Goal: Find specific page/section: Find specific page/section

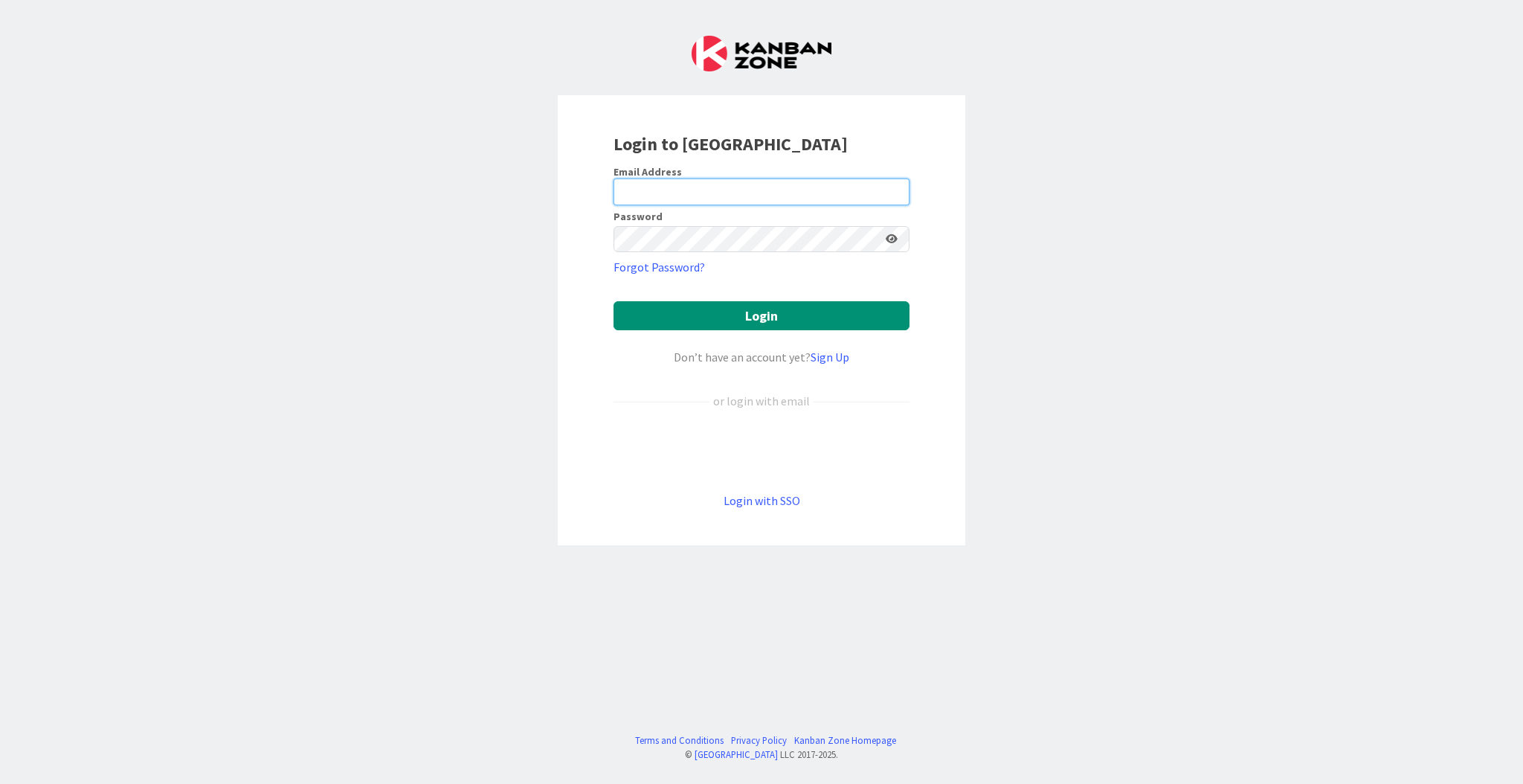
click at [679, 189] on input "email" at bounding box center [762, 192] width 296 height 27
type input "[PERSON_NAME][EMAIL_ADDRESS][DOMAIN_NAME]"
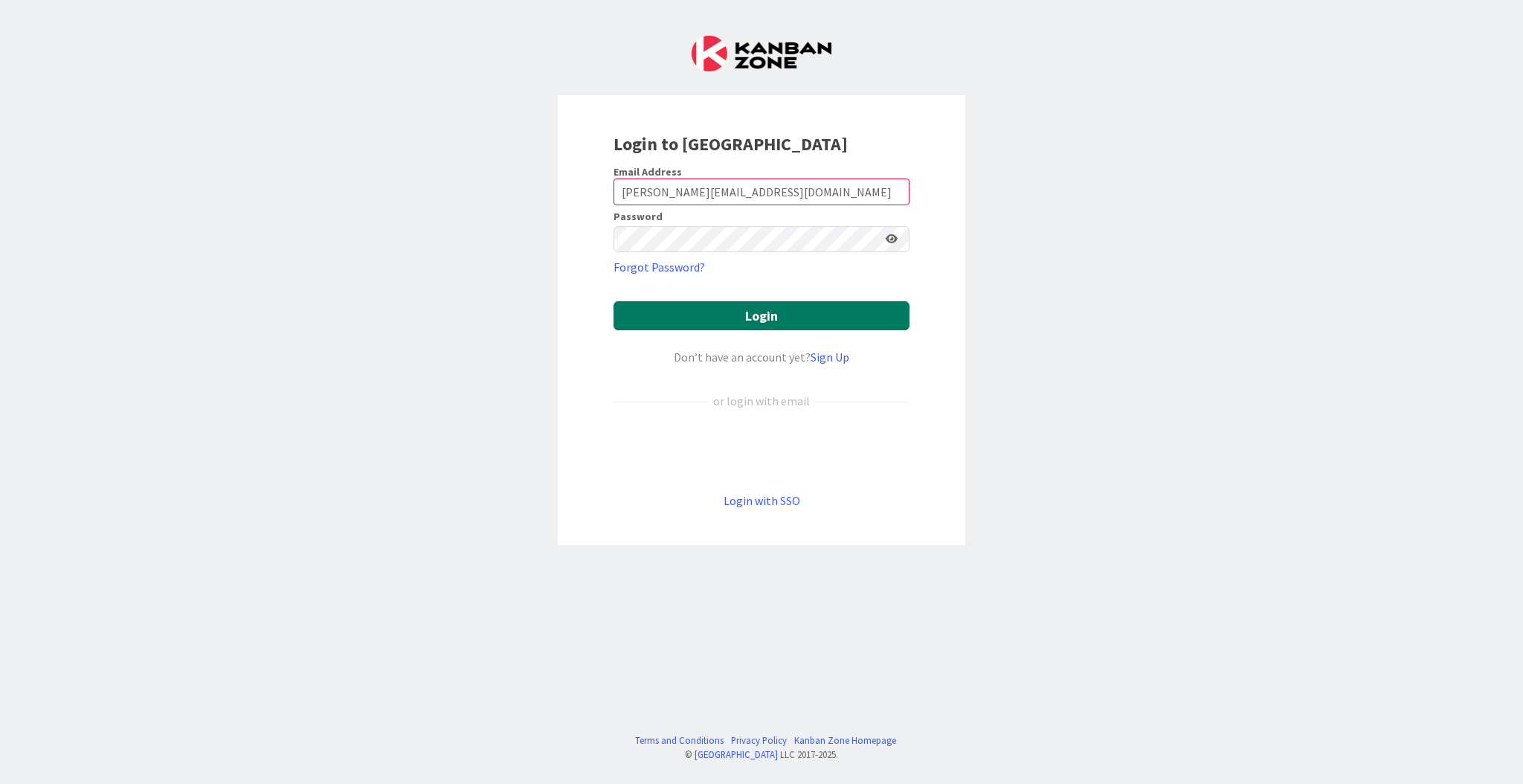
click at [774, 321] on button "Login" at bounding box center [762, 315] width 296 height 29
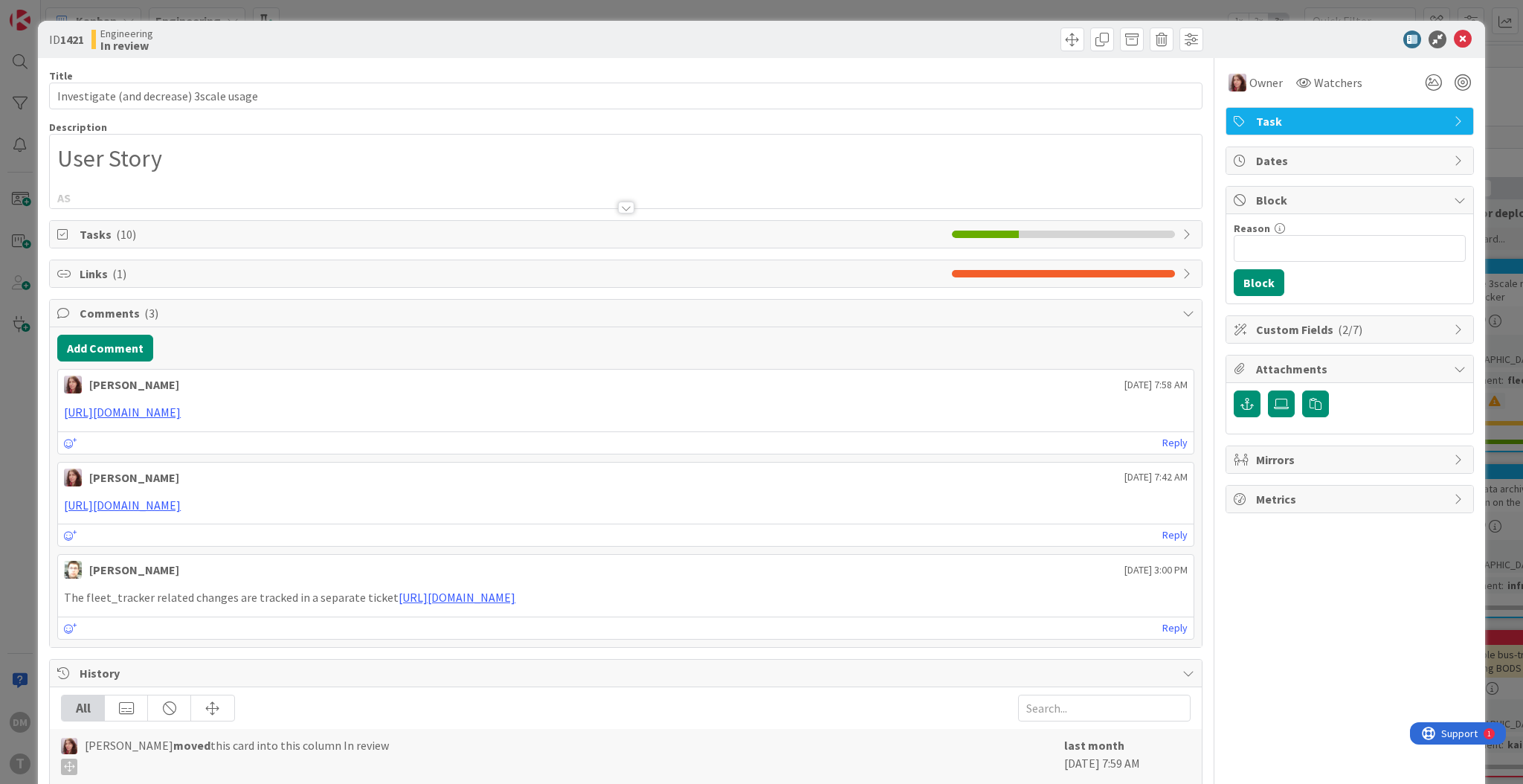
click at [627, 209] on div at bounding box center [626, 207] width 17 height 12
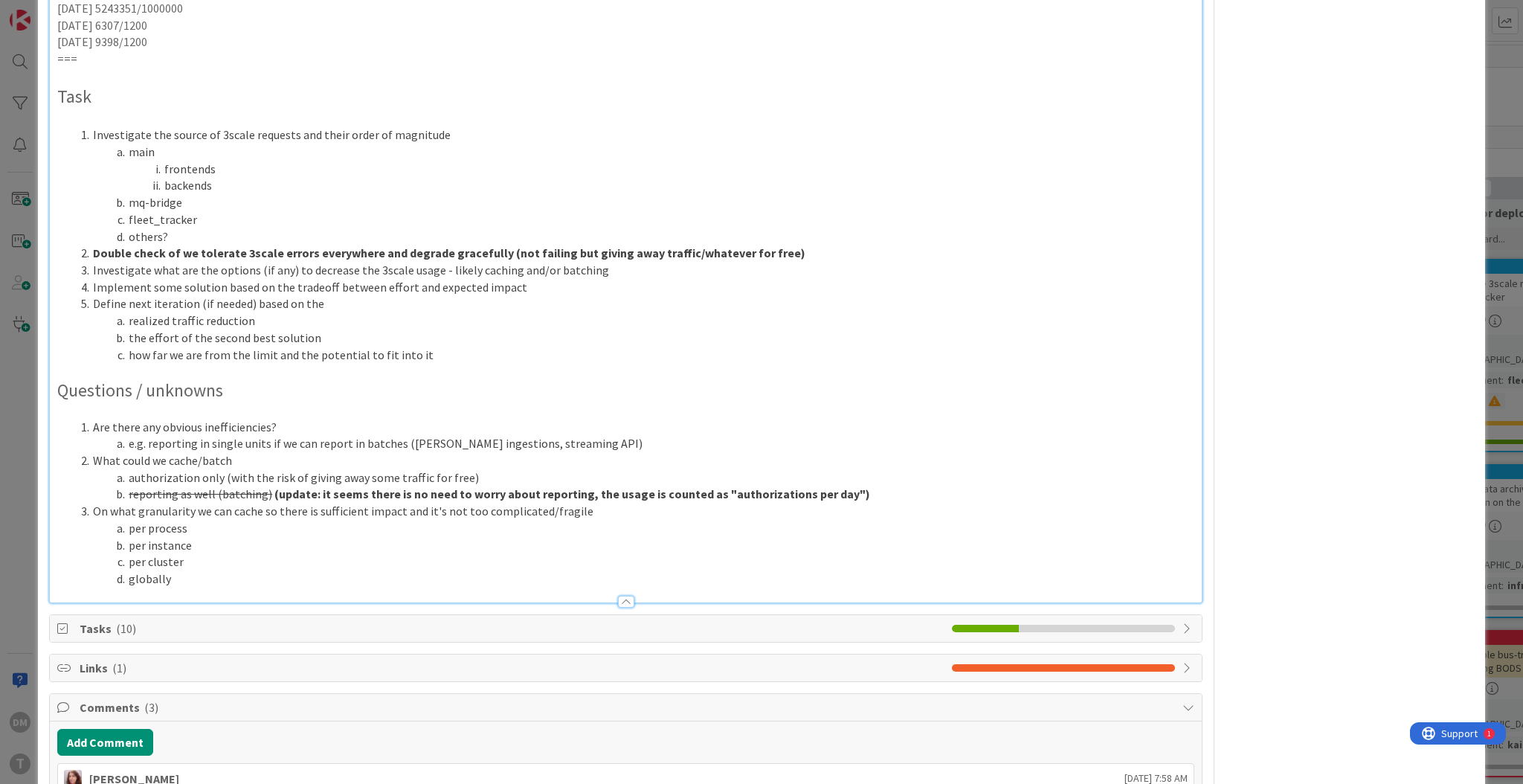
scroll to position [852, 0]
click at [620, 317] on li "realized traffic reduction" at bounding box center [634, 319] width 1119 height 17
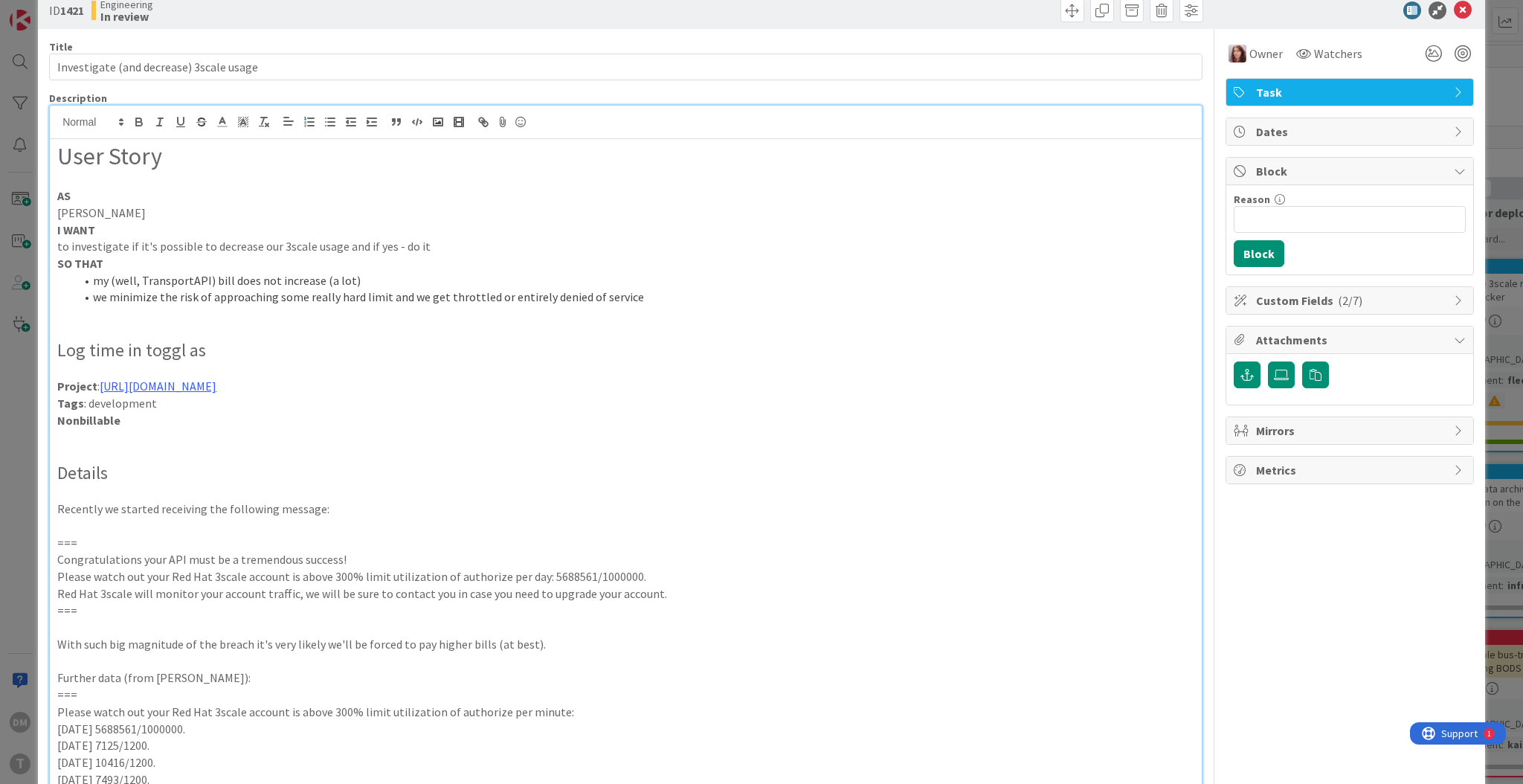
scroll to position [0, 0]
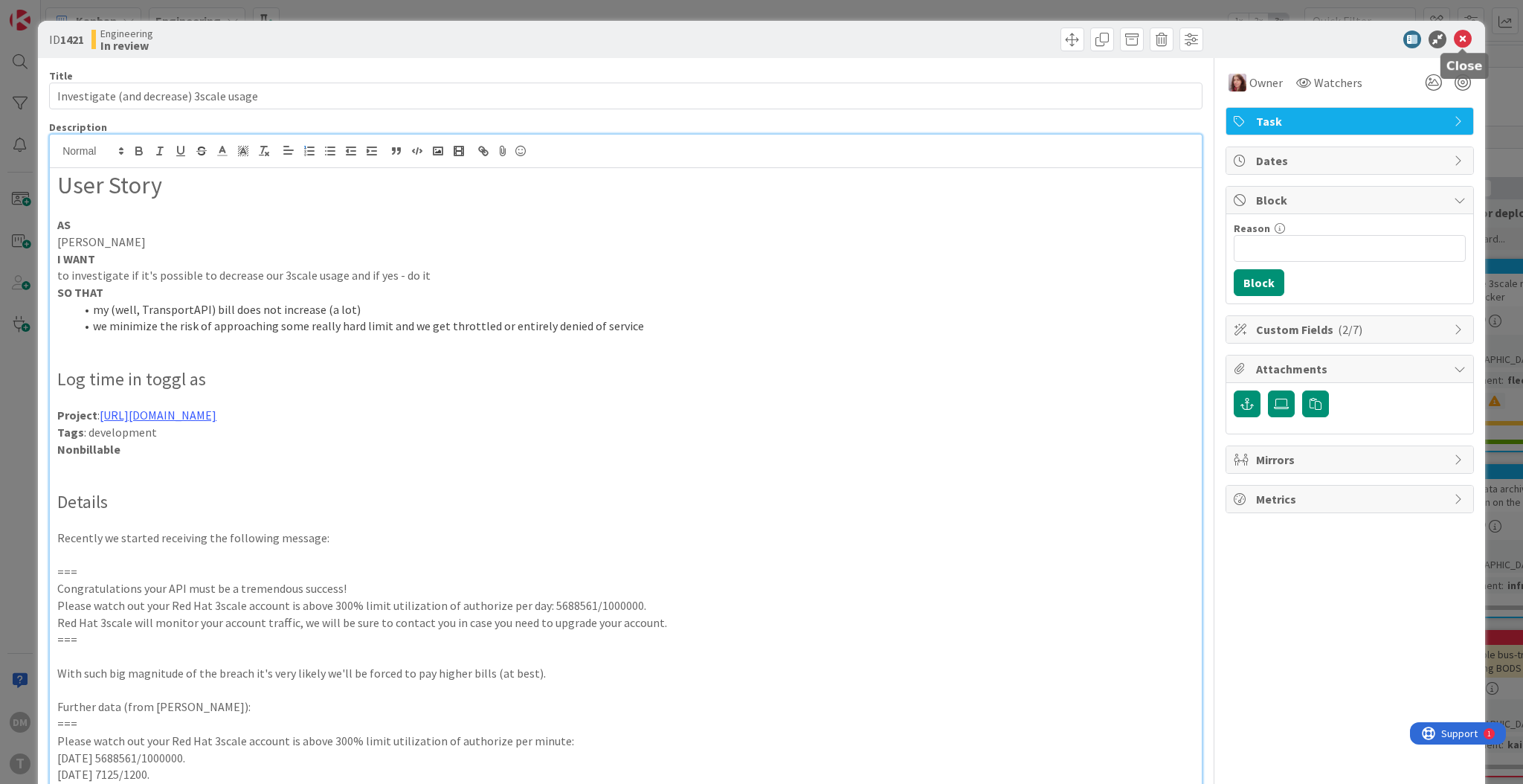
click at [1462, 39] on icon at bounding box center [1463, 39] width 18 height 18
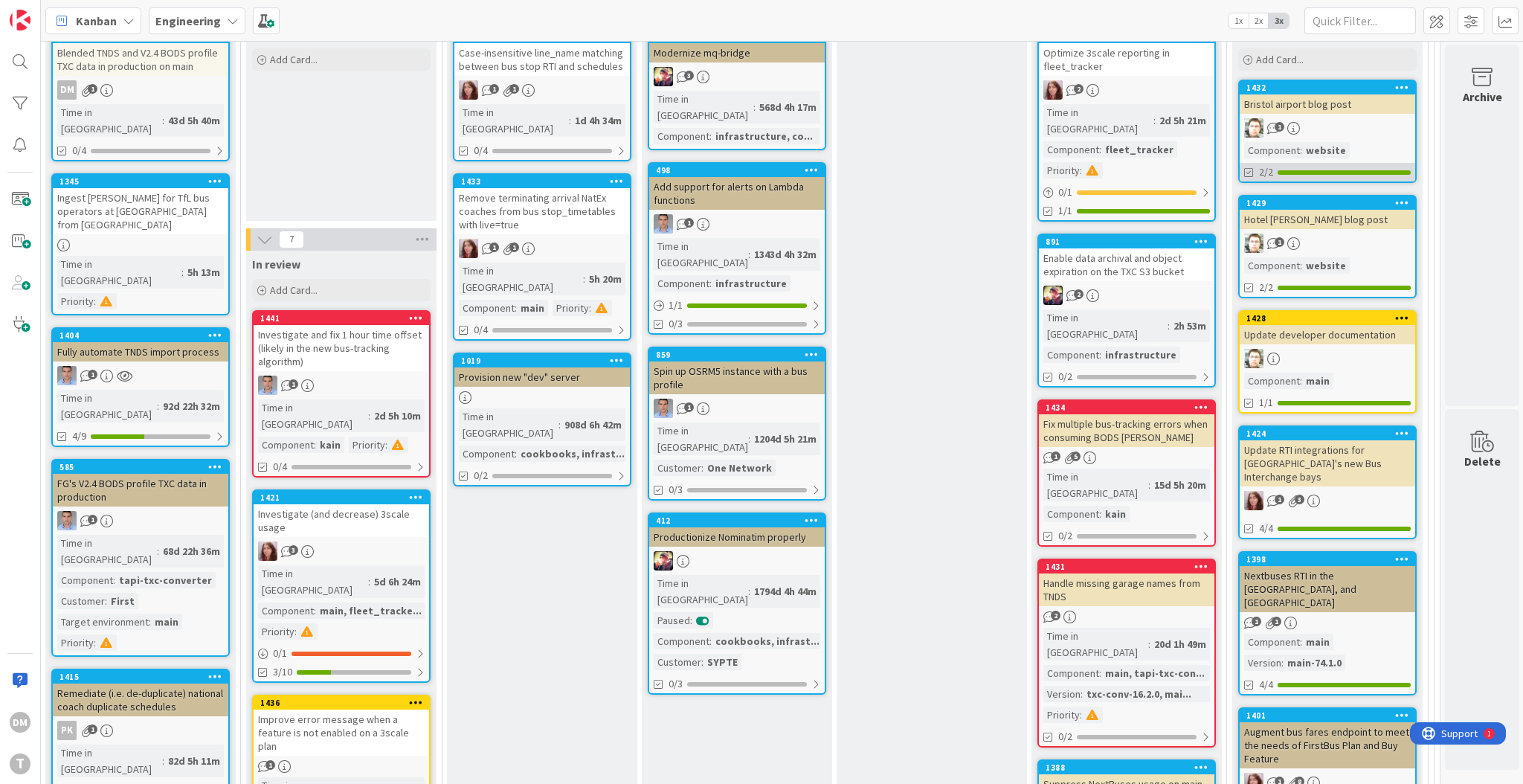
scroll to position [232, 402]
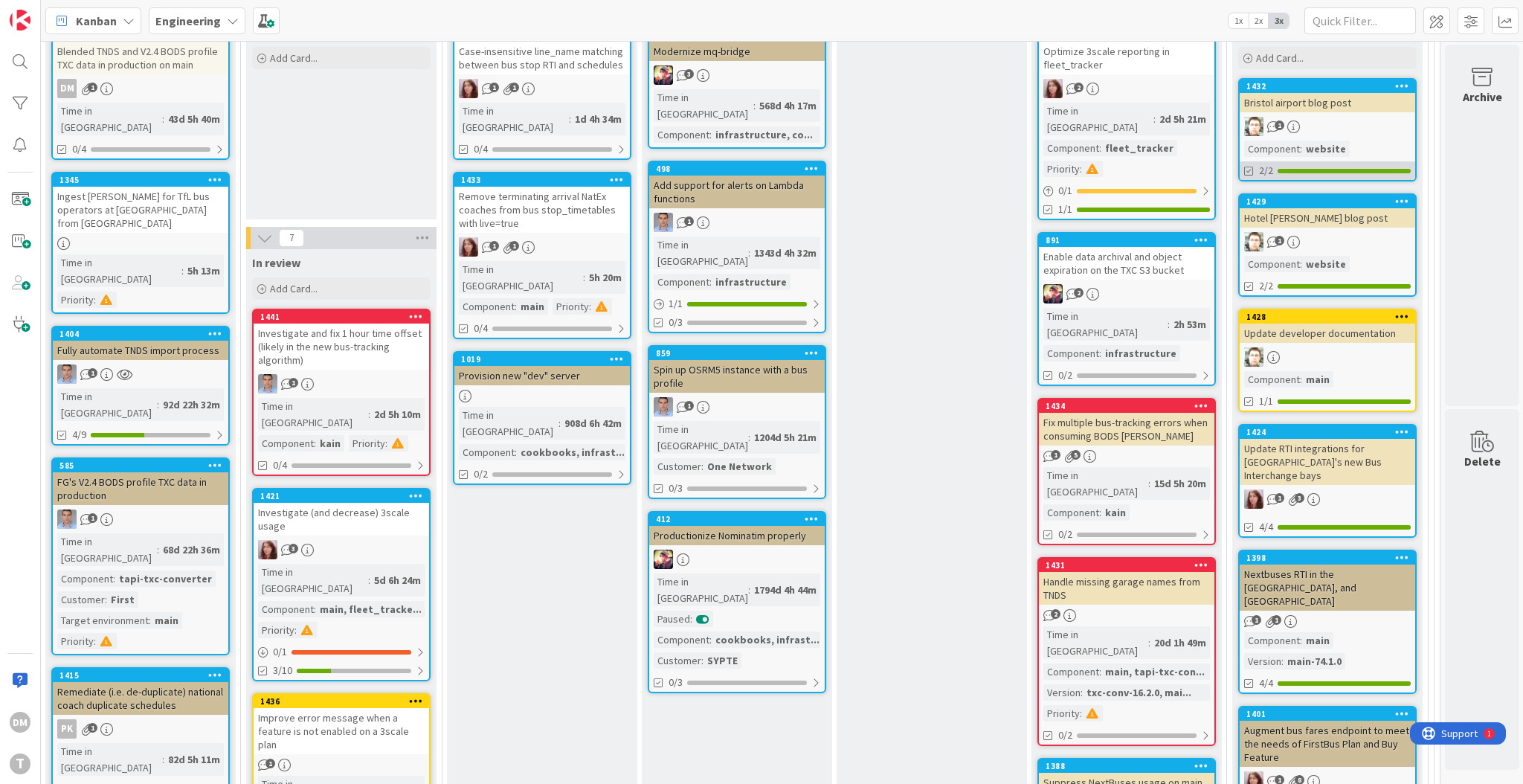
click at [1301, 409] on div "1428 Update developer documentation Component : main 1/1" at bounding box center [1327, 360] width 179 height 104
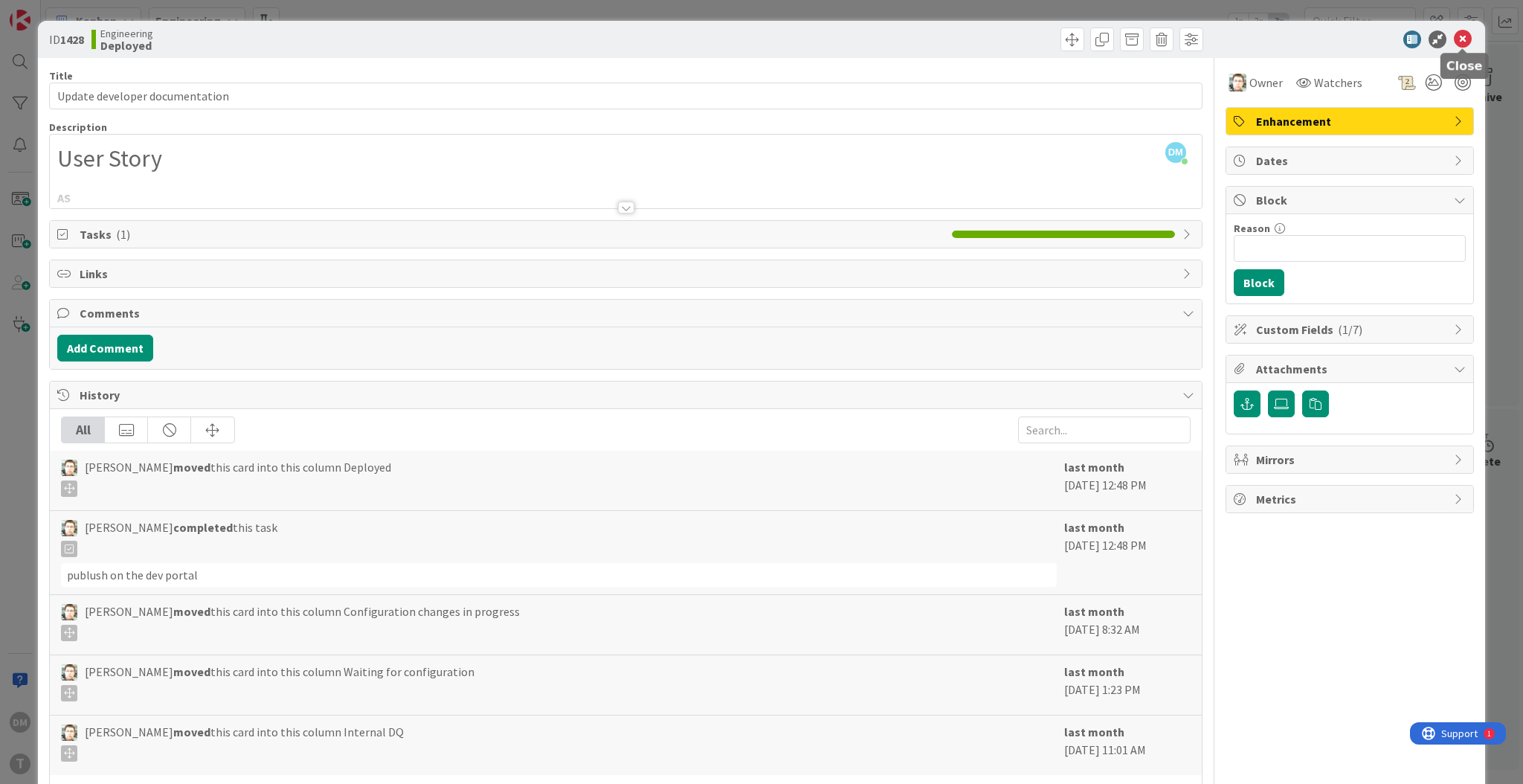
click at [1465, 40] on icon at bounding box center [1463, 39] width 18 height 18
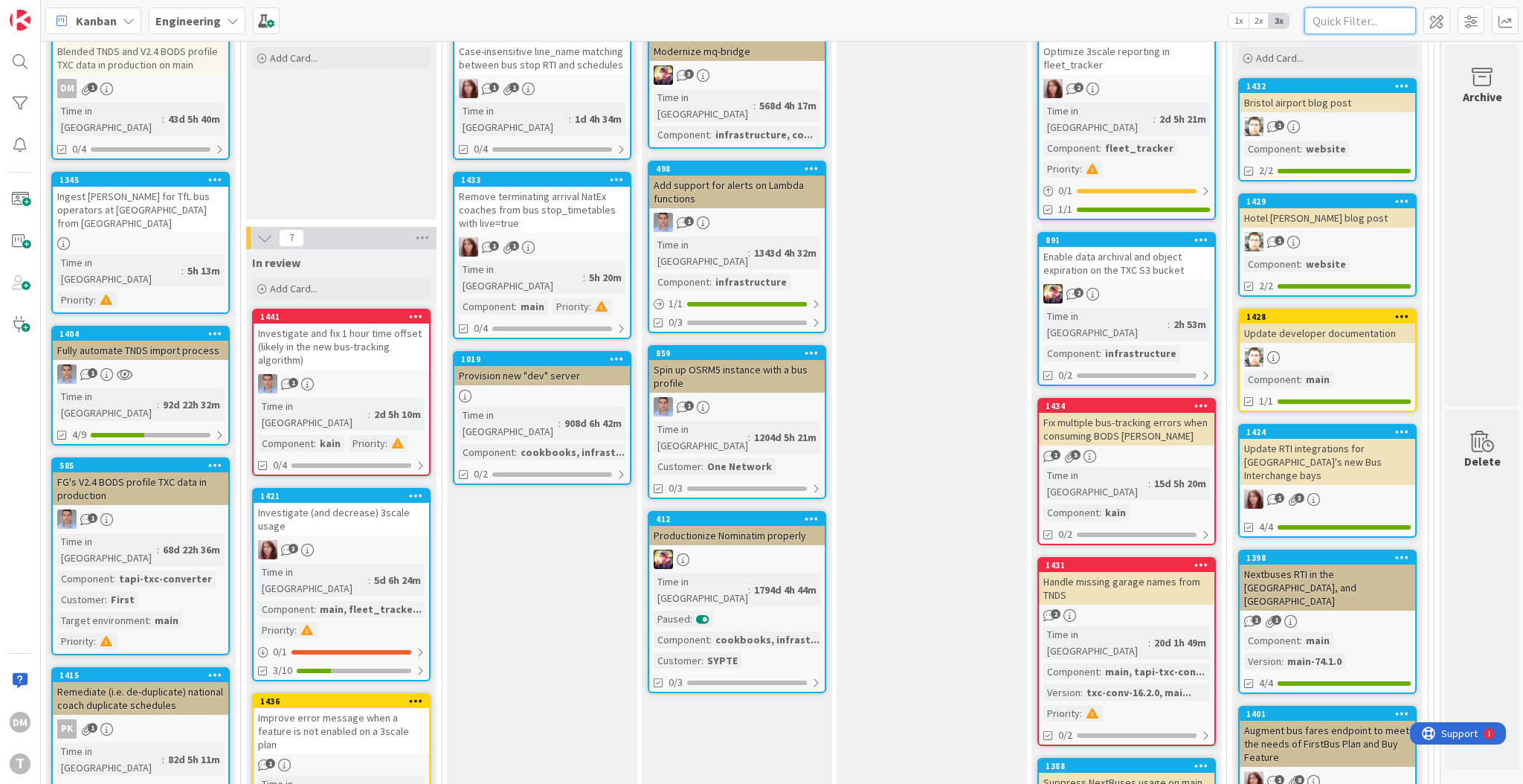
click at [1369, 24] on input "text" at bounding box center [1360, 21] width 112 height 27
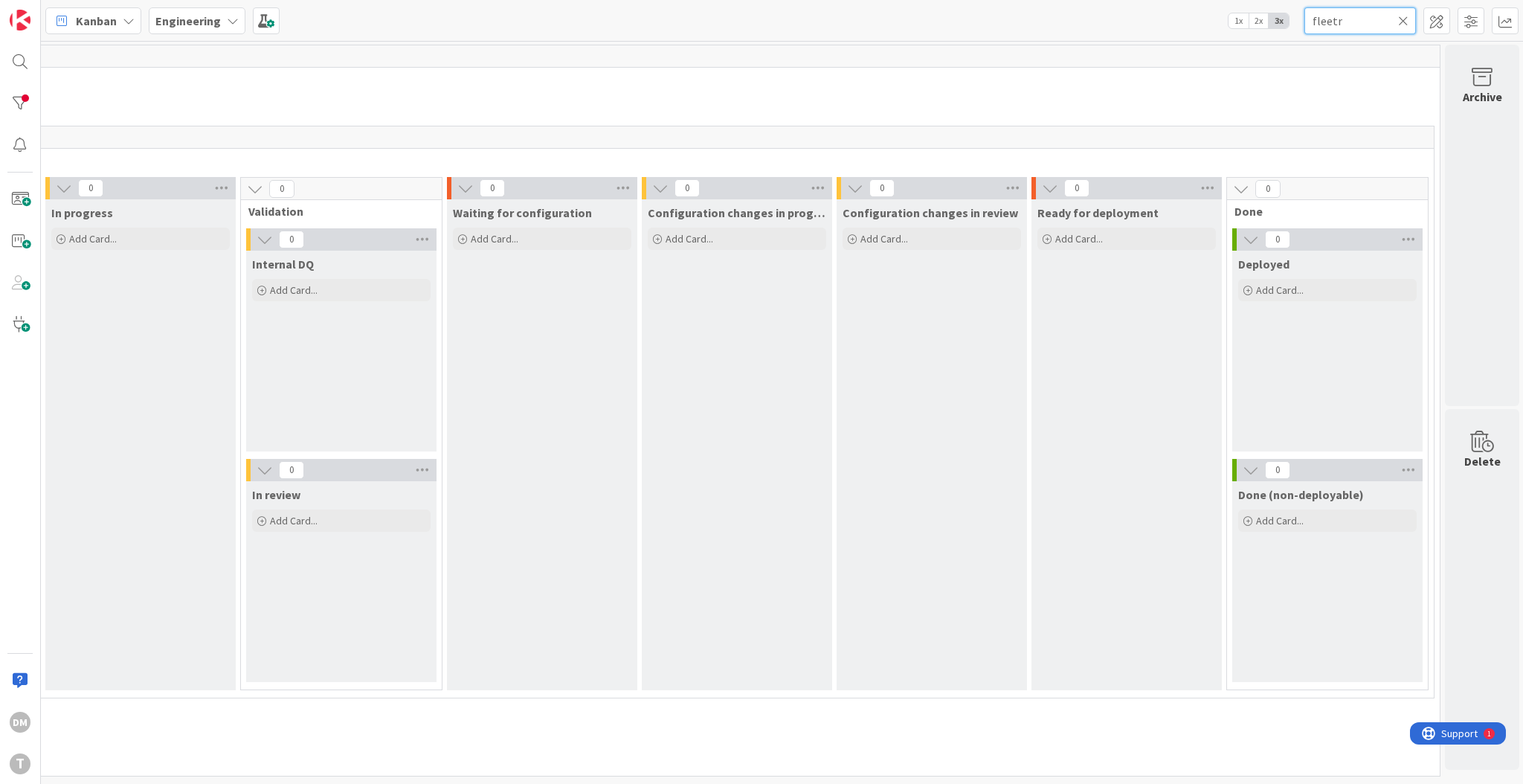
scroll to position [0, 402]
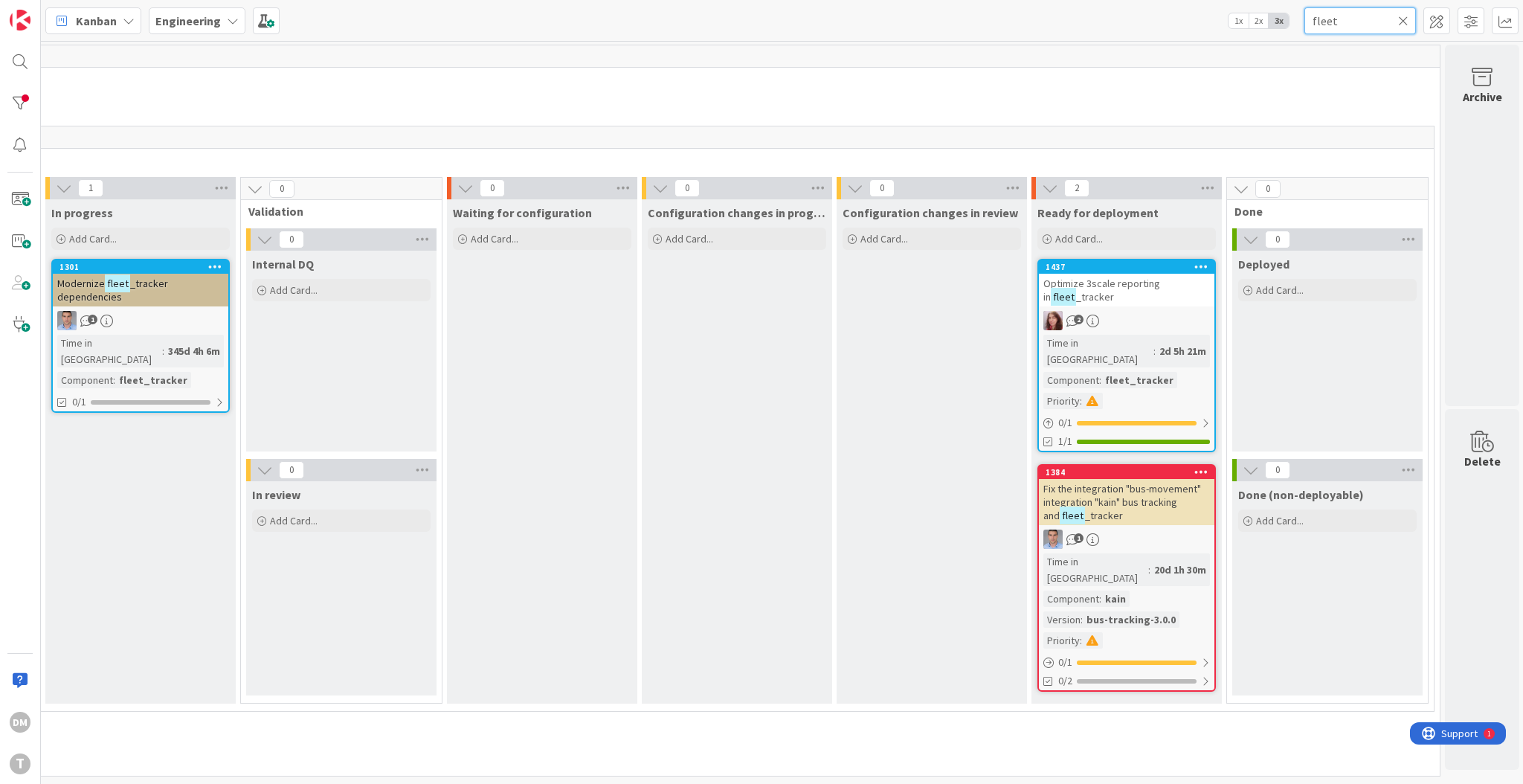
type input "fleet"
click at [1127, 285] on span "Optimize 3scale reporting in" at bounding box center [1102, 289] width 117 height 27
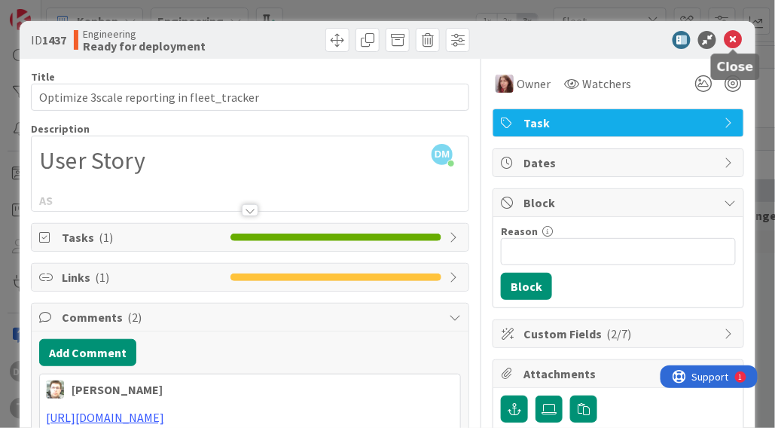
click at [733, 38] on icon at bounding box center [733, 40] width 18 height 18
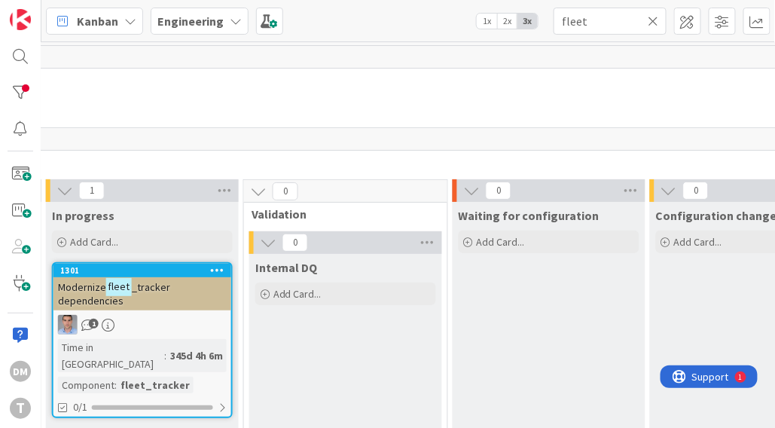
click at [577, 23] on input "fleet" at bounding box center [609, 21] width 113 height 27
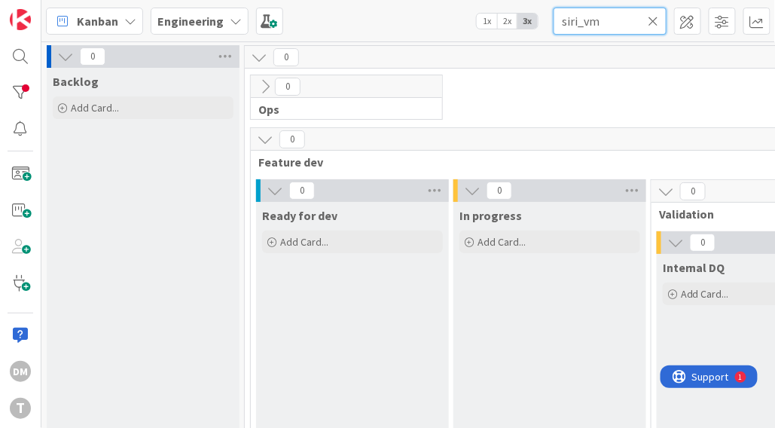
click at [560, 23] on input "siri_vm" at bounding box center [609, 21] width 113 height 27
type input "bods_siri_vm"
click at [654, 17] on icon at bounding box center [653, 21] width 11 height 14
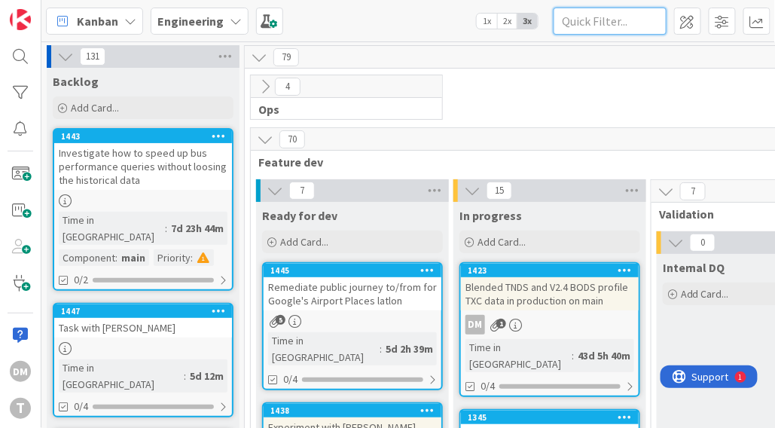
click at [597, 23] on input "text" at bounding box center [609, 21] width 113 height 27
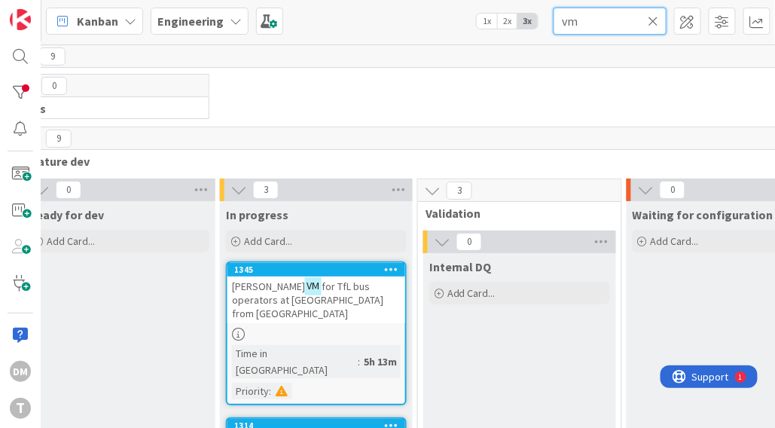
scroll to position [0, 233]
drag, startPoint x: 584, startPoint y: 25, endPoint x: 531, endPoint y: 18, distance: 53.9
click at [531, 18] on div "Kanban Engineering 1x 2x 3x vm" at bounding box center [407, 20] width 733 height 41
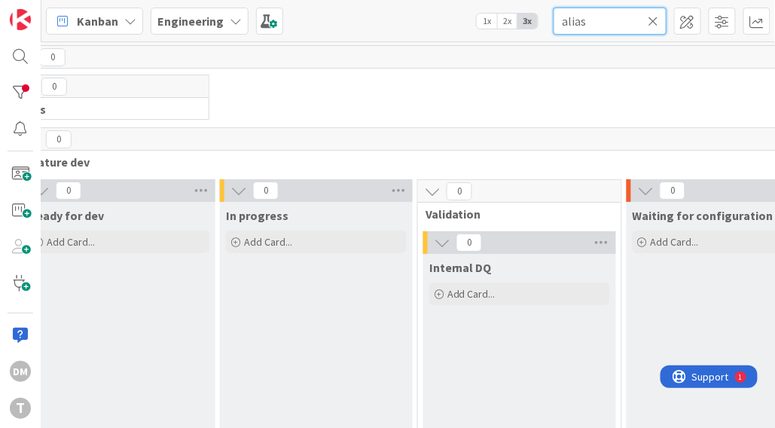
type input "alias"
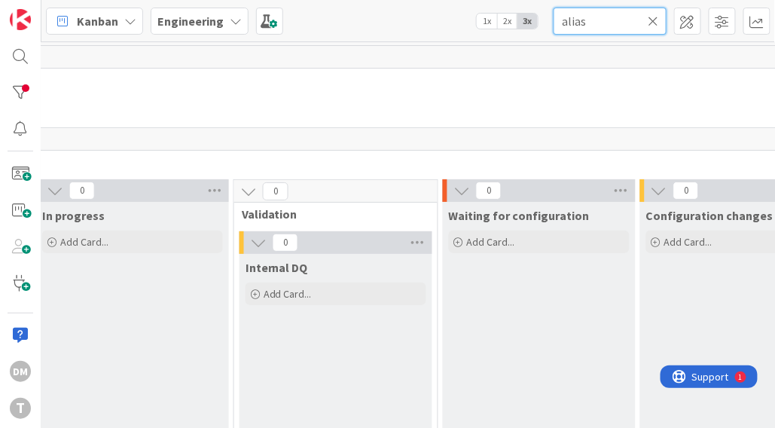
scroll to position [0, 300]
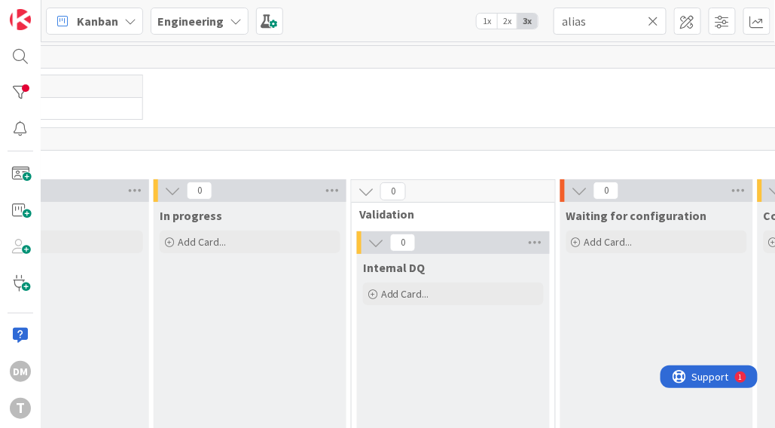
click at [655, 21] on icon at bounding box center [653, 21] width 11 height 14
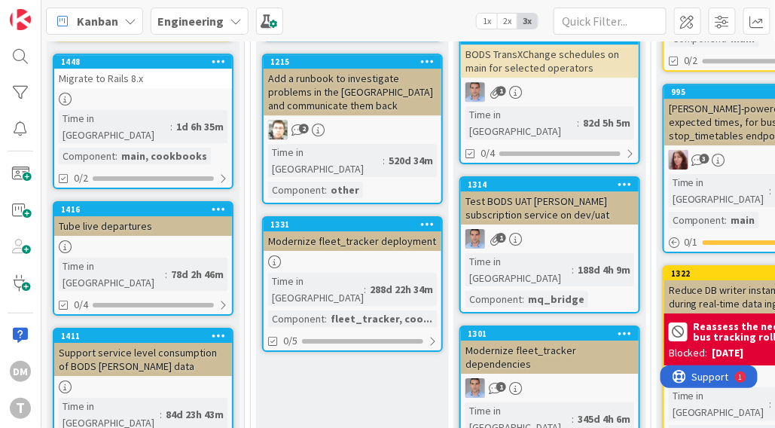
scroll to position [1039, 0]
